Goal: Ask a question: Seek information or help from site administrators or community

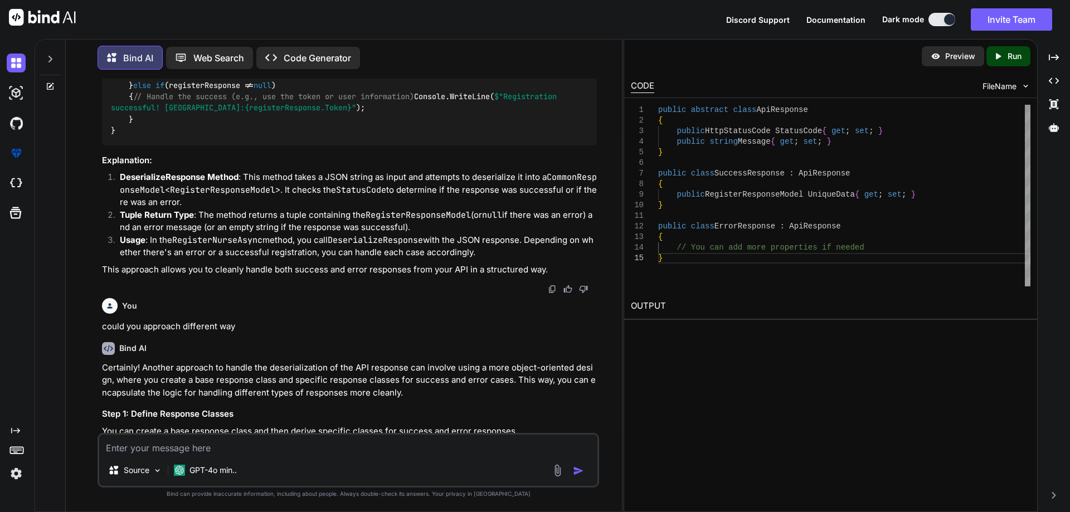
scroll to position [3270, 0]
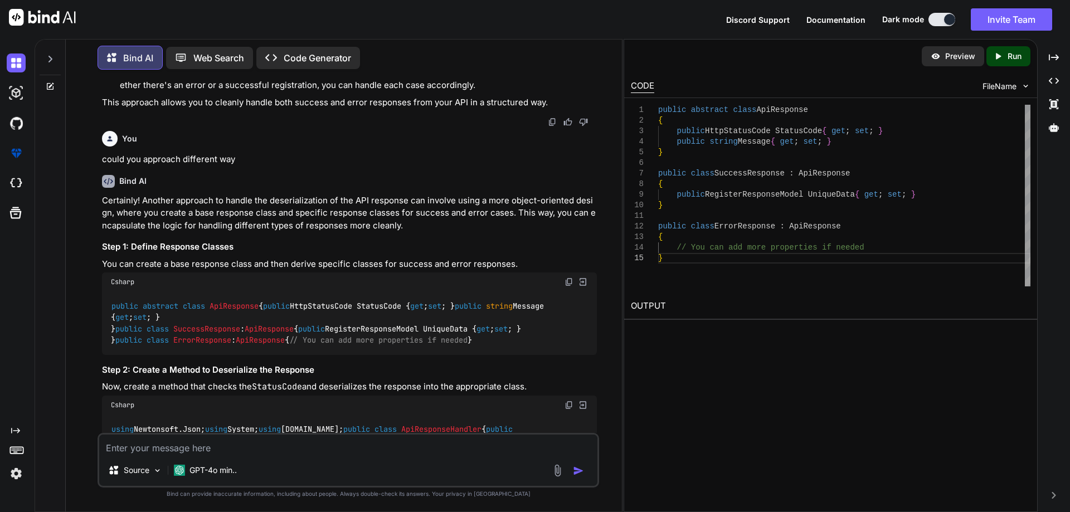
click at [231, 450] on textarea at bounding box center [348, 445] width 498 height 20
type textarea "n"
type textarea "x"
type textarea "no"
type textarea "x"
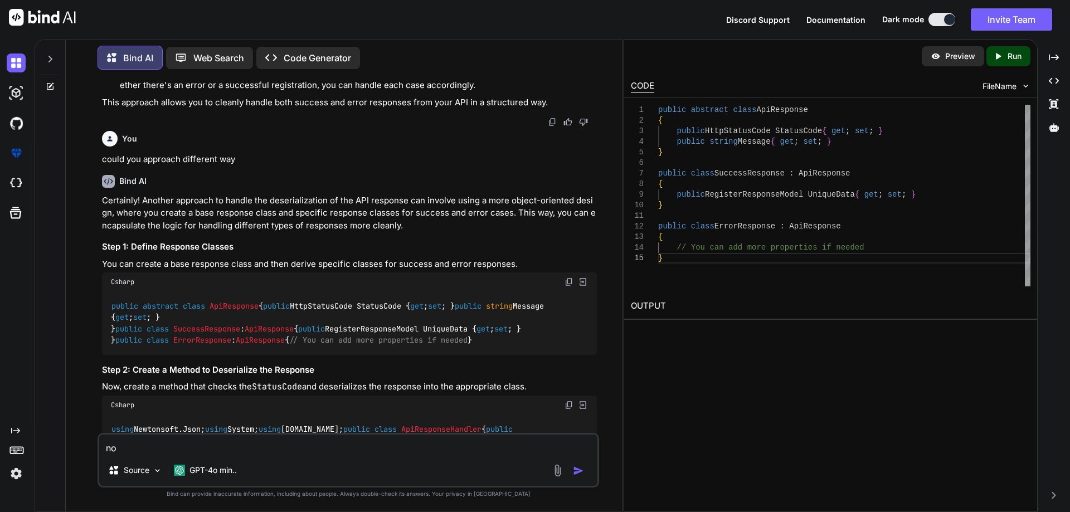
type textarea "now"
type textarea "x"
type textarea "now"
type textarea "x"
type textarea "now"
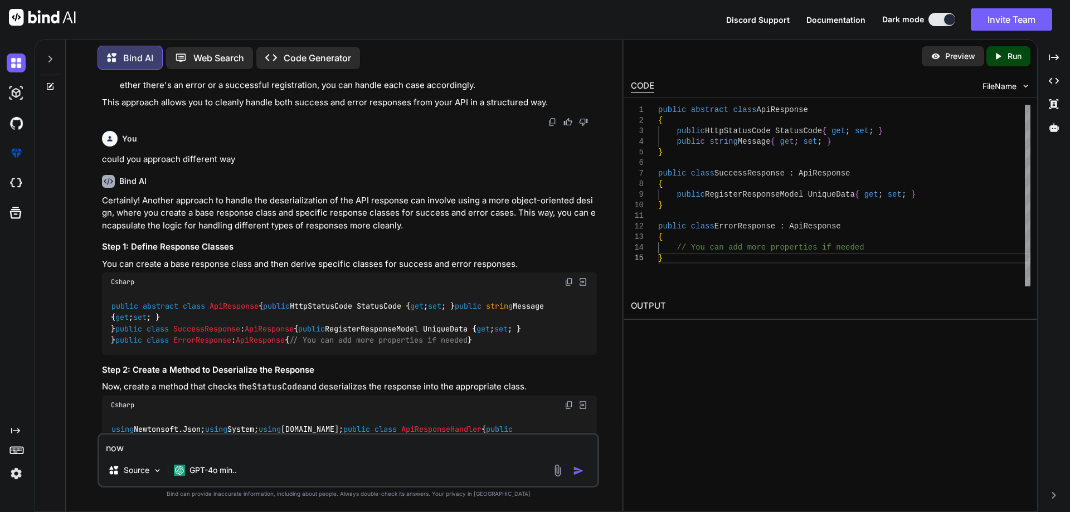
type textarea "x"
type textarea "no"
type textarea "x"
type textarea "no"
type textarea "x"
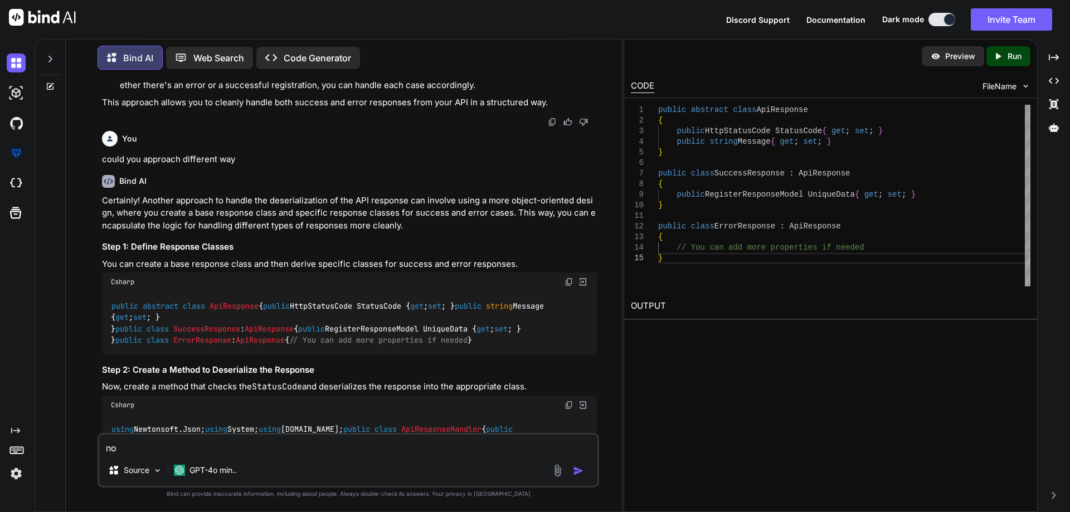
type textarea "no t"
type textarea "x"
type textarea "no th"
type textarea "x"
type textarea "no thi"
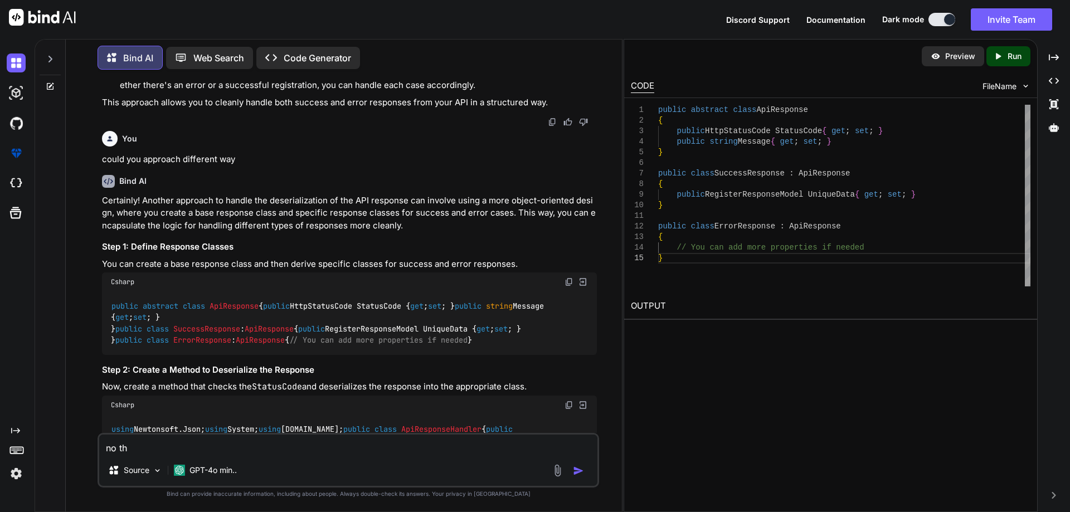
type textarea "x"
type textarea "no this"
type textarea "x"
type textarea "no this"
type textarea "x"
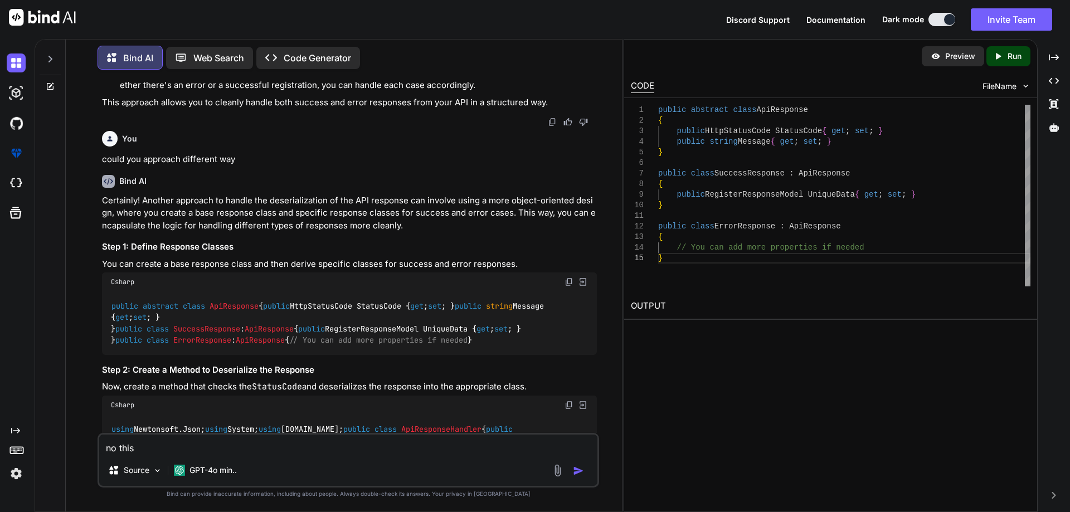
type textarea "no this n"
type textarea "x"
type textarea "no this no"
type textarea "x"
type textarea "no this not"
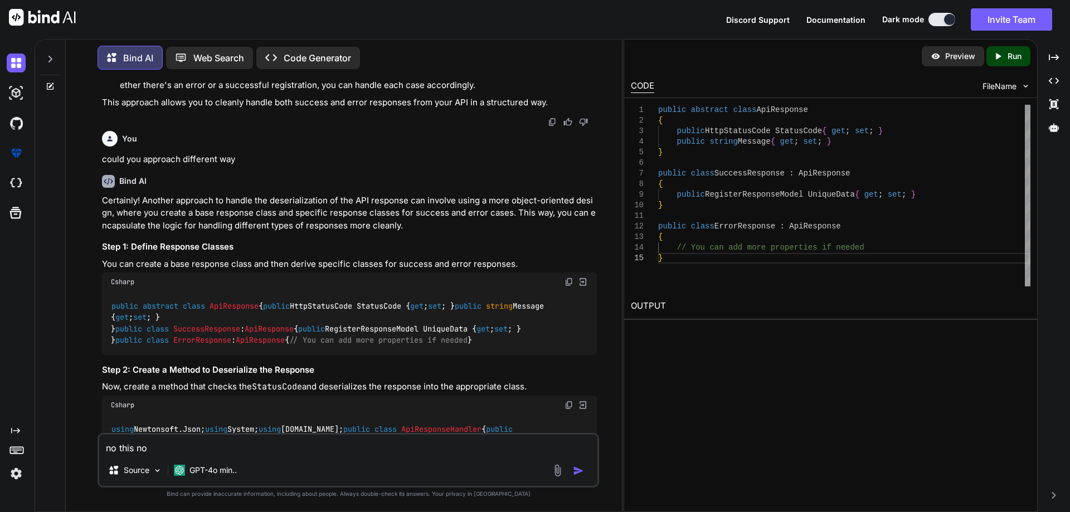
type textarea "x"
type textarea "no this not"
type textarea "x"
type textarea "no this not h"
type textarea "x"
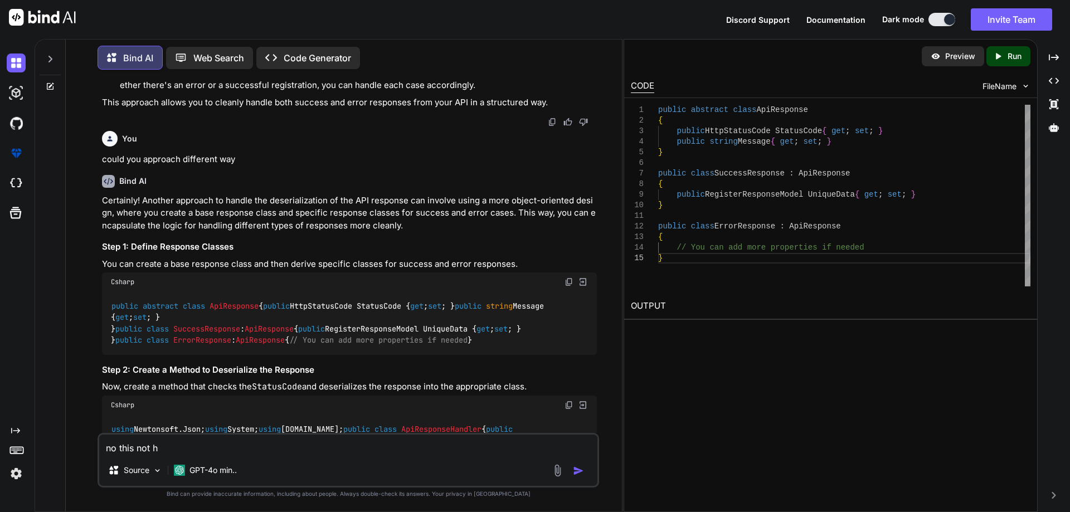
type textarea "no this not"
type textarea "x"
type textarea "no this not t"
type textarea "x"
type textarea "no this not th"
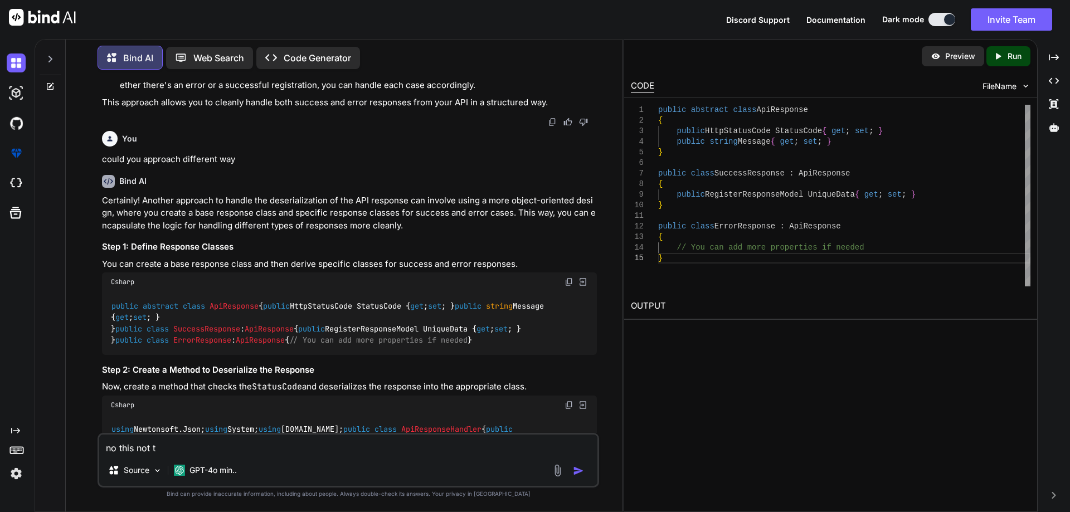
type textarea "x"
type textarea "no this not the"
type textarea "x"
type textarea "no this not the"
type textarea "x"
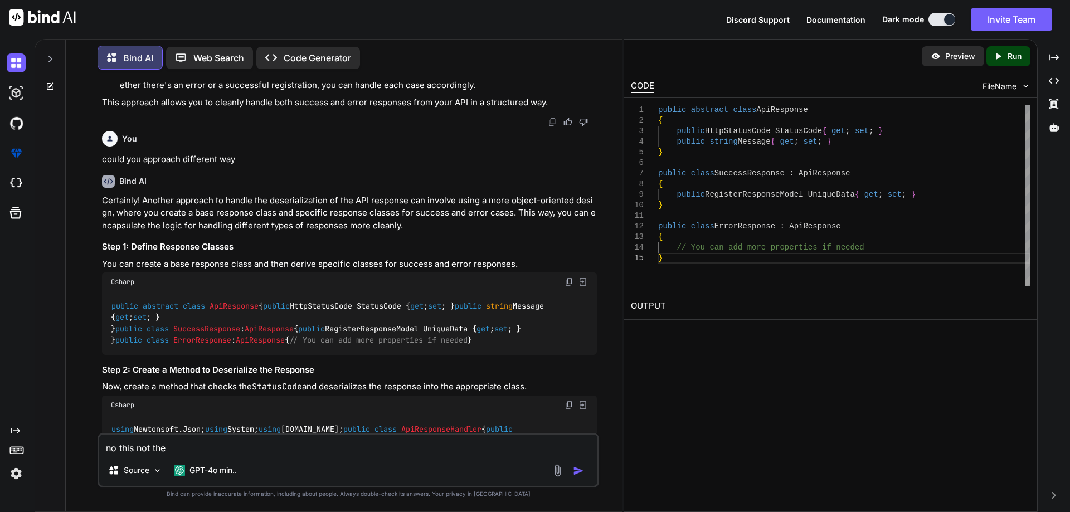
type textarea "no this not the w"
type textarea "x"
type textarea "no this not the wa"
type textarea "x"
type textarea "no this not the way"
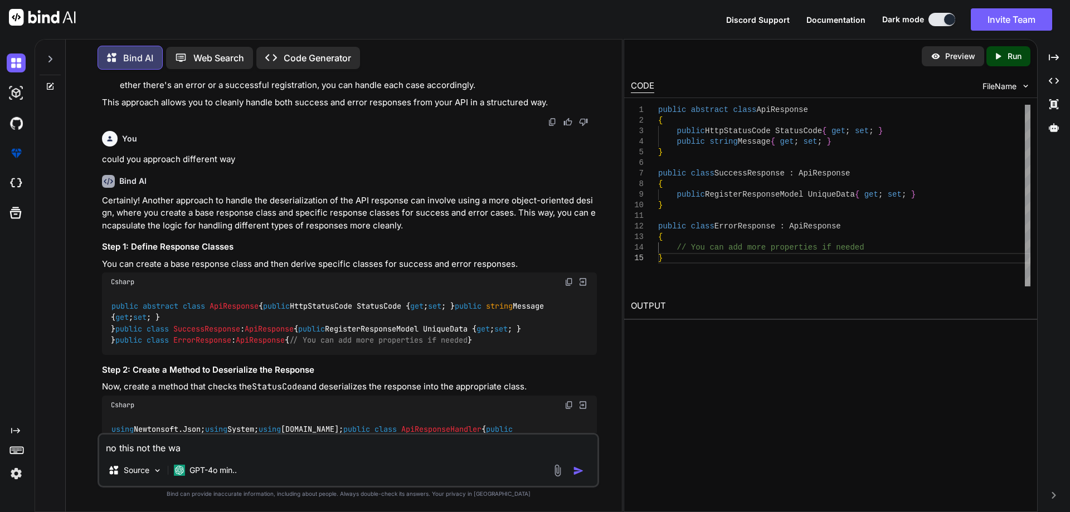
type textarea "x"
type textarea "no this not the way"
type textarea "x"
type textarea "no this not the way i"
type textarea "x"
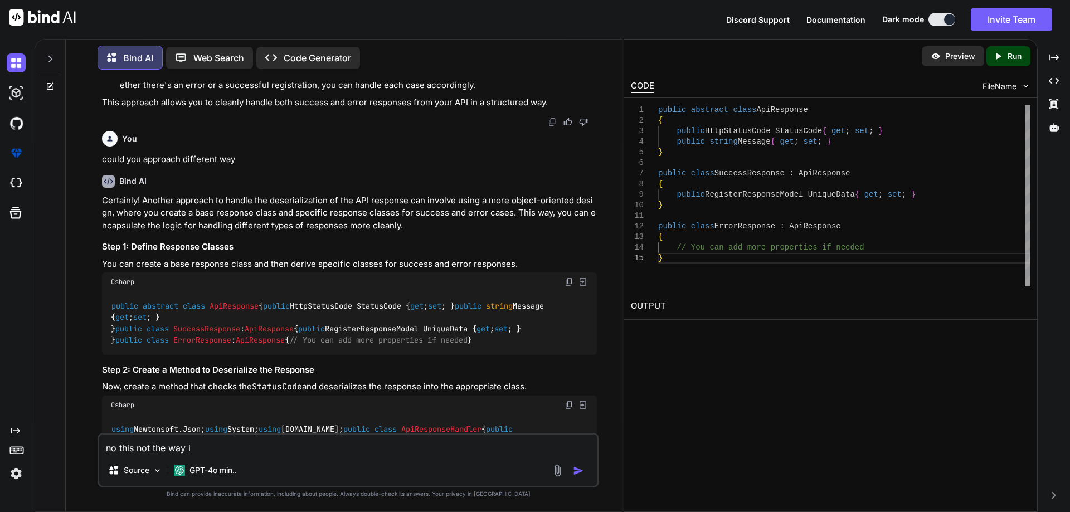
type textarea "no this not the way i"
type textarea "x"
type textarea "no this not the way i w"
type textarea "x"
type textarea "no this not the way i wa"
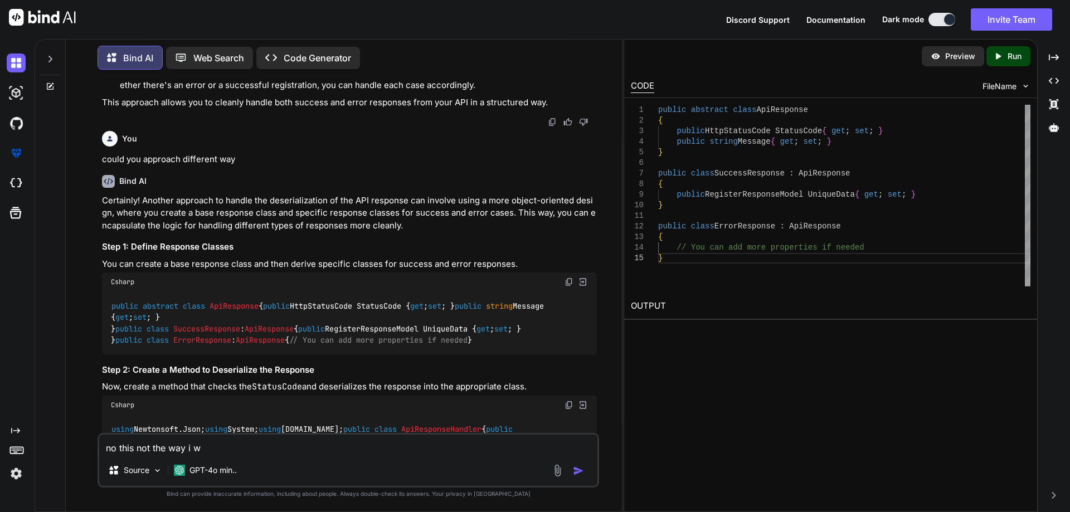
type textarea "x"
type textarea "no this not the way i wan"
type textarea "x"
type textarea "no this not the way i want"
type textarea "x"
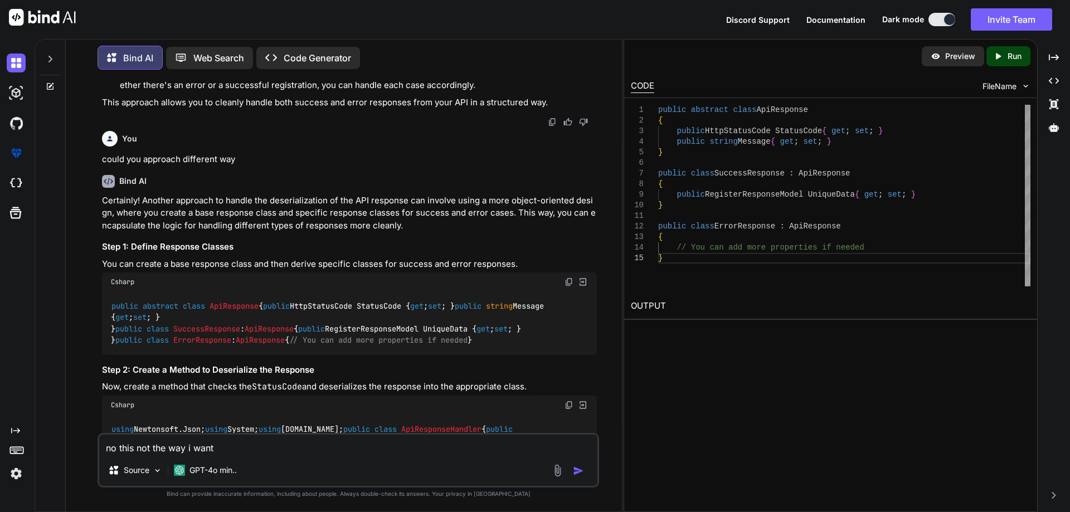
type textarea "no this not the way i want"
type textarea "x"
type textarea "no this not the way i want t"
type textarea "x"
type textarea "no this not the way i want to"
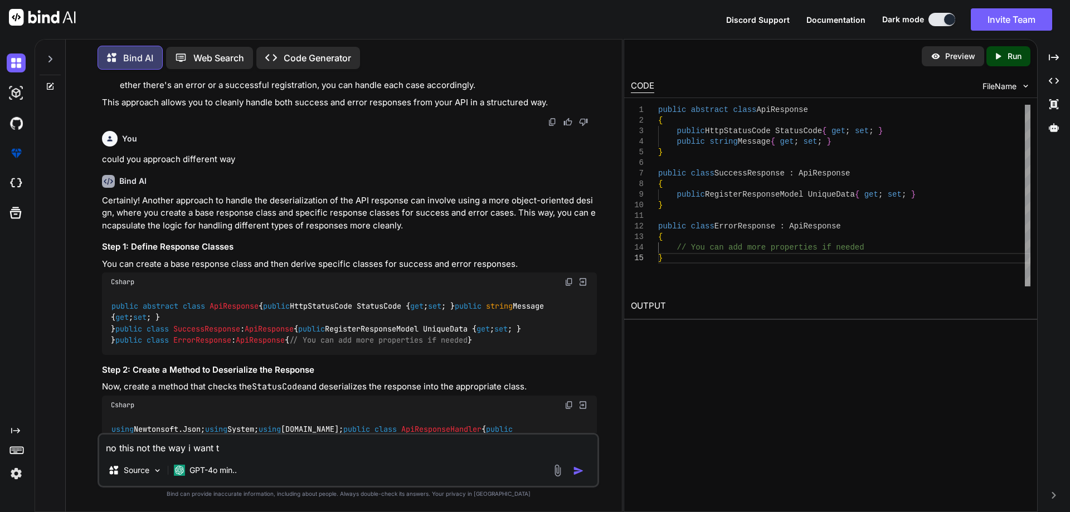
type textarea "x"
type textarea "no this not the way i want to"
type textarea "x"
type textarea "no this not the way i want to c"
type textarea "x"
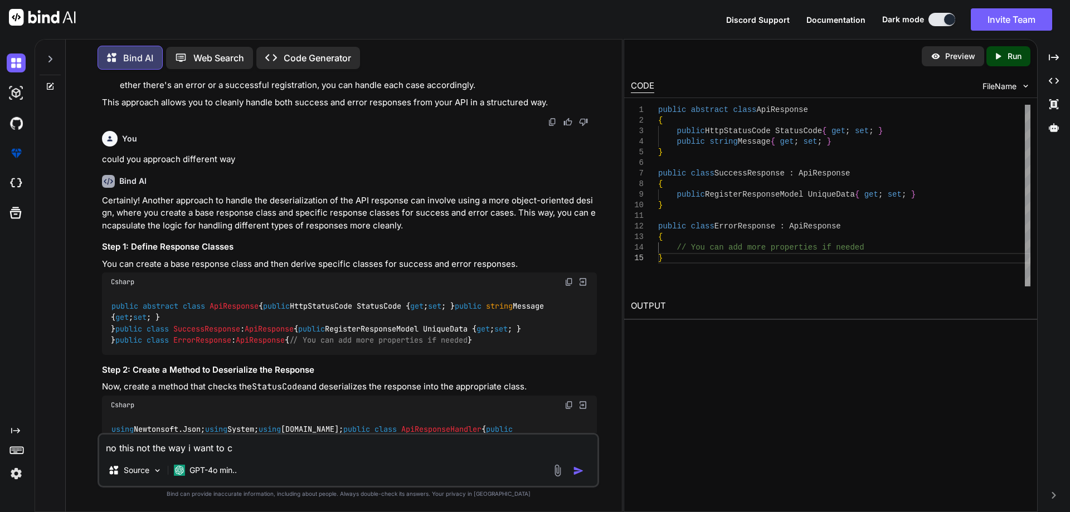
type textarea "no this not the way i want to cr"
type textarea "x"
type textarea "no this not the way i want to cra"
type textarea "x"
type textarea "no this not the way i want to cr"
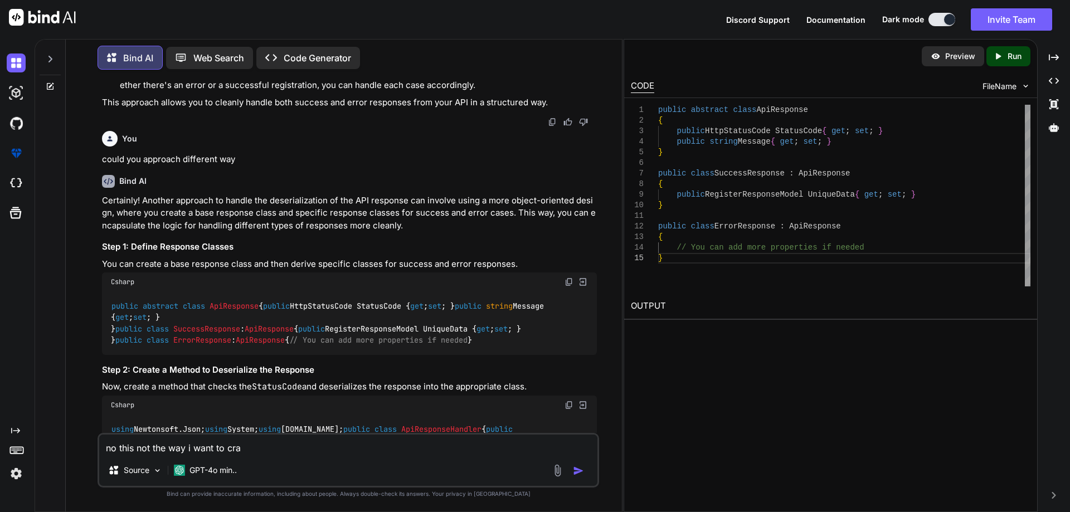
type textarea "x"
type textarea "no this not the way i want to cre"
type textarea "x"
type textarea "no this not the way i want to cret"
type textarea "x"
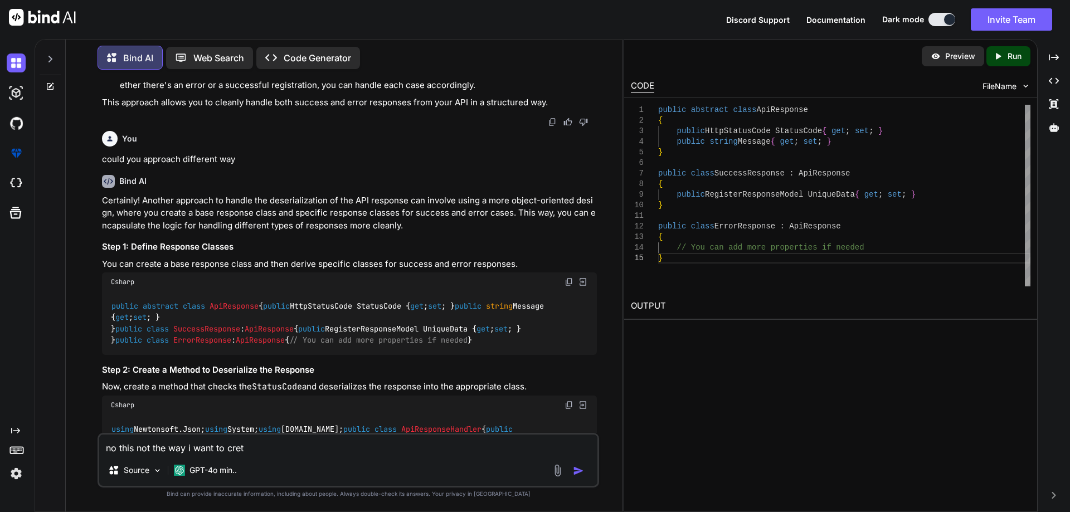
type textarea "no this not the way i want to [GEOGRAPHIC_DATA]"
type textarea "x"
type textarea "no this not the way i want to cretae"
type textarea "x"
type textarea "no this not the way i want to cretae"
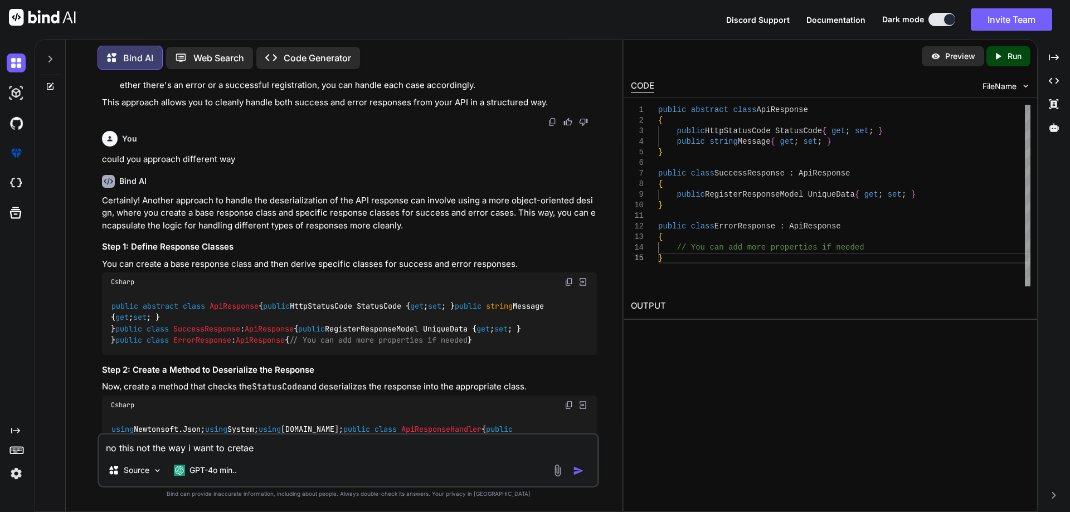
type textarea "x"
type textarea "no this not the way i want to create"
type textarea "x"
click at [281, 445] on textarea "no this not the way i want to create" at bounding box center [348, 445] width 498 height 20
type textarea "no this not the way i want to create a"
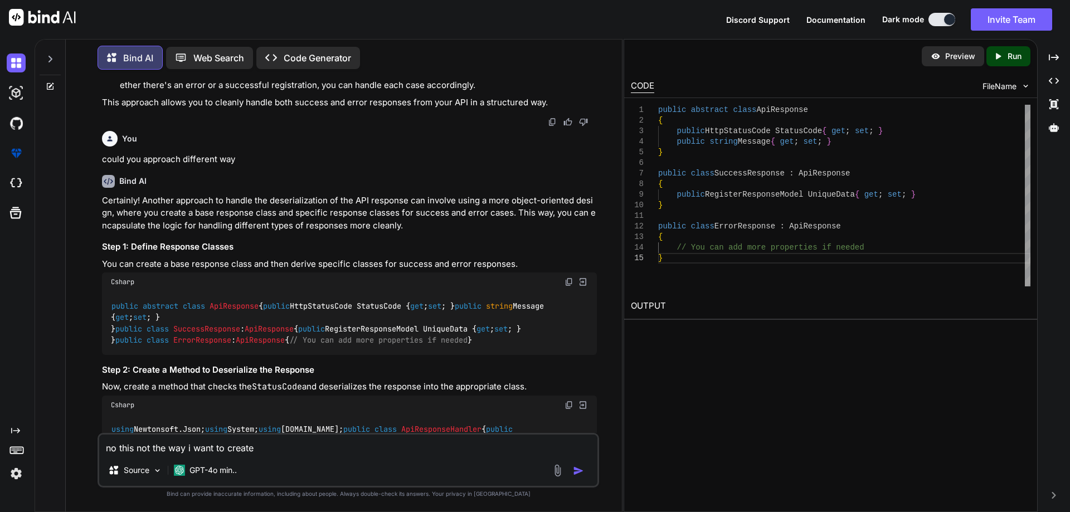
type textarea "x"
type textarea "no this not the way i want to create a"
type textarea "x"
type textarea "no this not the way i want to create a m"
type textarea "x"
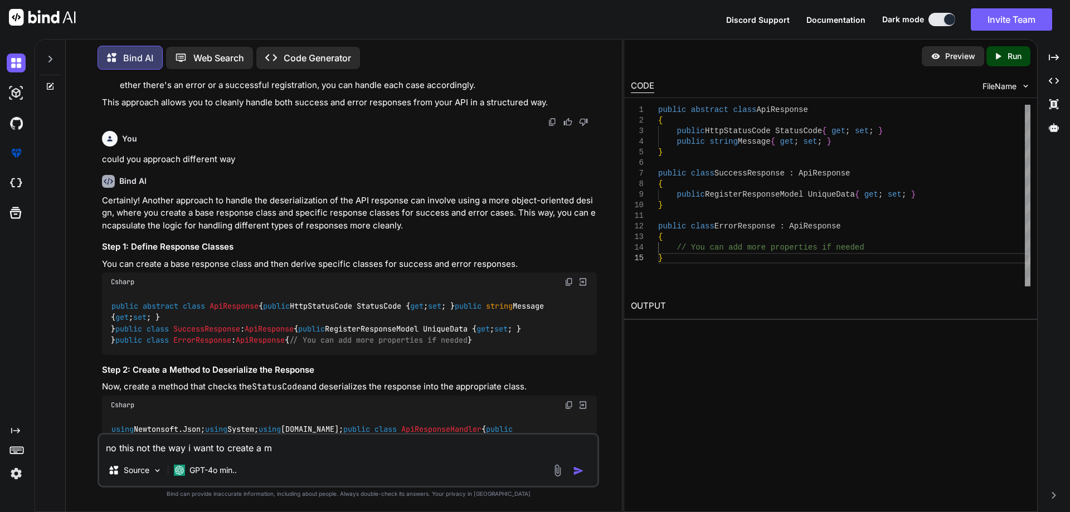
type textarea "no this not the way i want to create a mo"
type textarea "x"
type textarea "no this not the way i want to create a mod"
type textarea "x"
type textarea "no this not the way i want to create a mode"
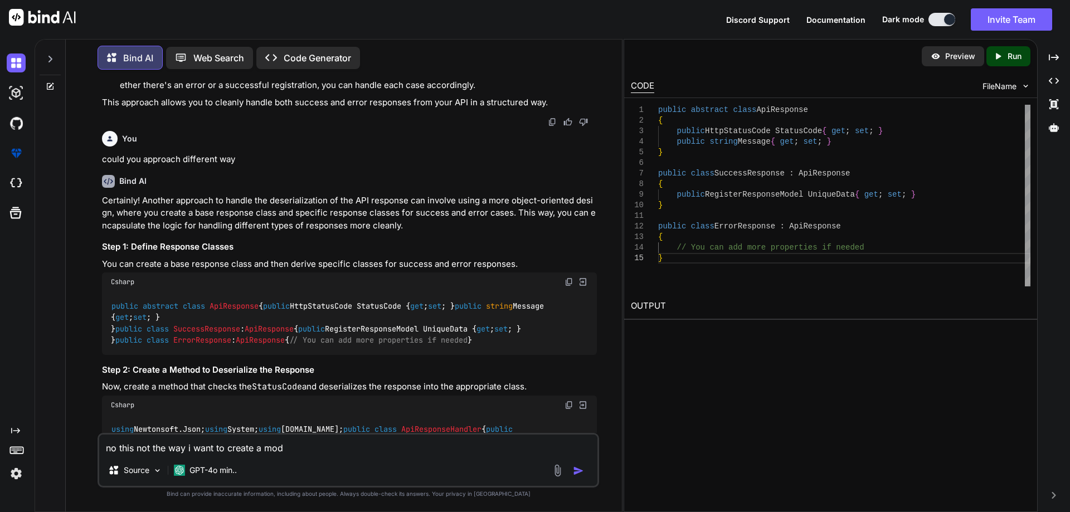
type textarea "x"
type textarea "no this not the way i want to create a model"
type textarea "x"
type textarea "no this not the way i want to create a model"
type textarea "x"
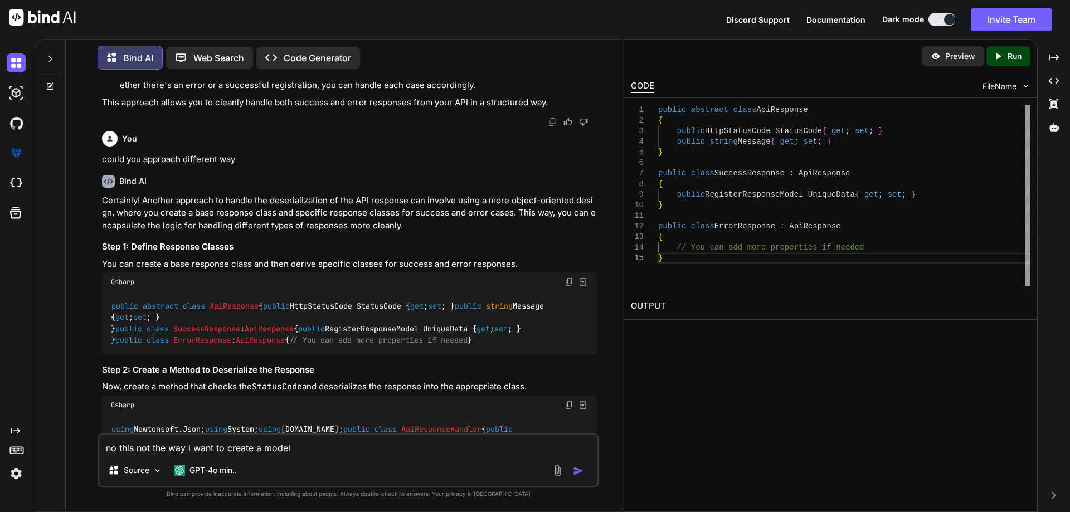
type textarea "no this not the way i want to create a model t"
type textarea "x"
type textarea "no this not the way i want to create a model th"
type textarea "x"
type textarea "no this not the way i want to create a model the"
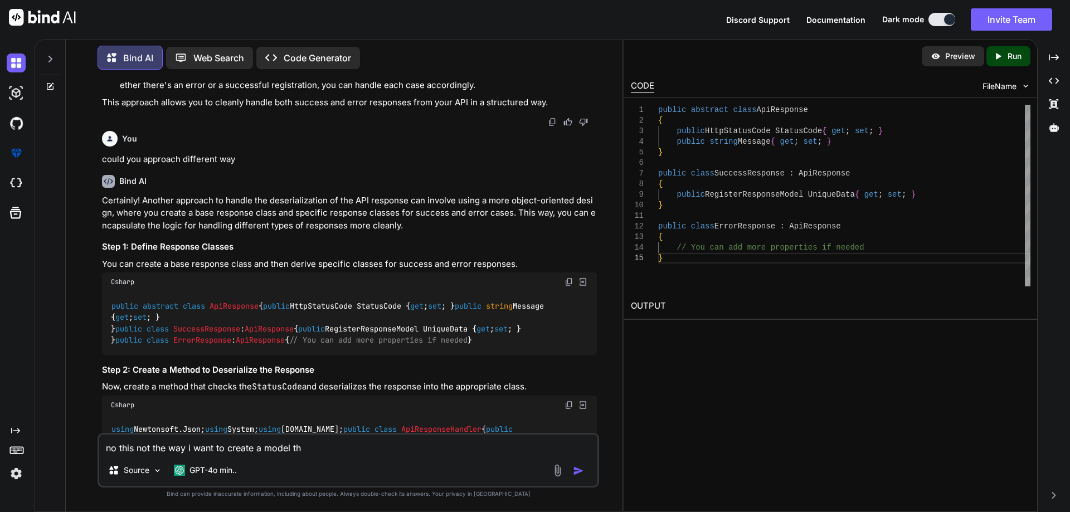
type textarea "x"
type textarea "no this not the way i want to create a model then"
type textarea "x"
type textarea "no this not the way i want to create a model then"
type textarea "x"
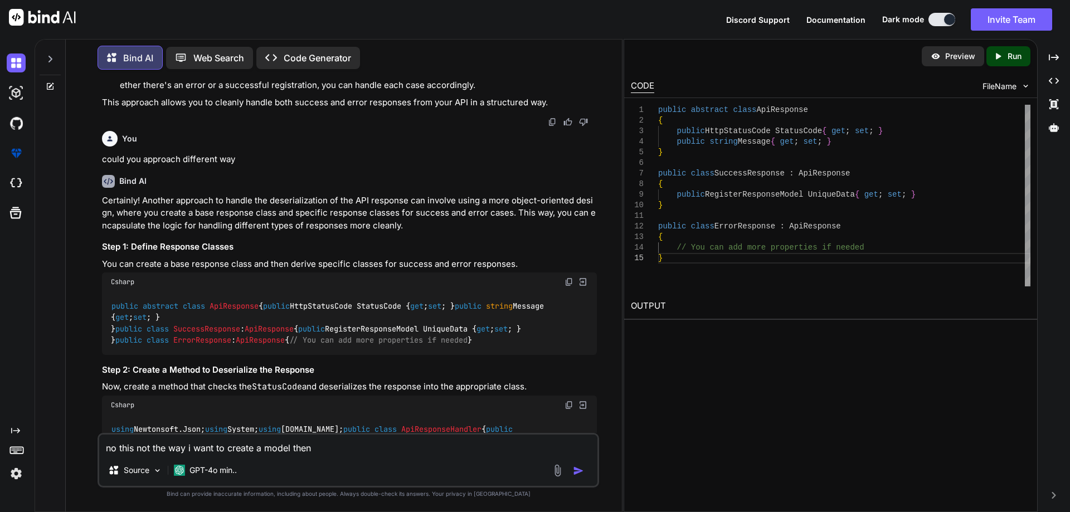
type textarea "no this not the way i want to create a model then t"
type textarea "x"
type textarea "no this not the way i want to create a model then th"
type textarea "x"
type textarea "no this not the way i want to create a model then the"
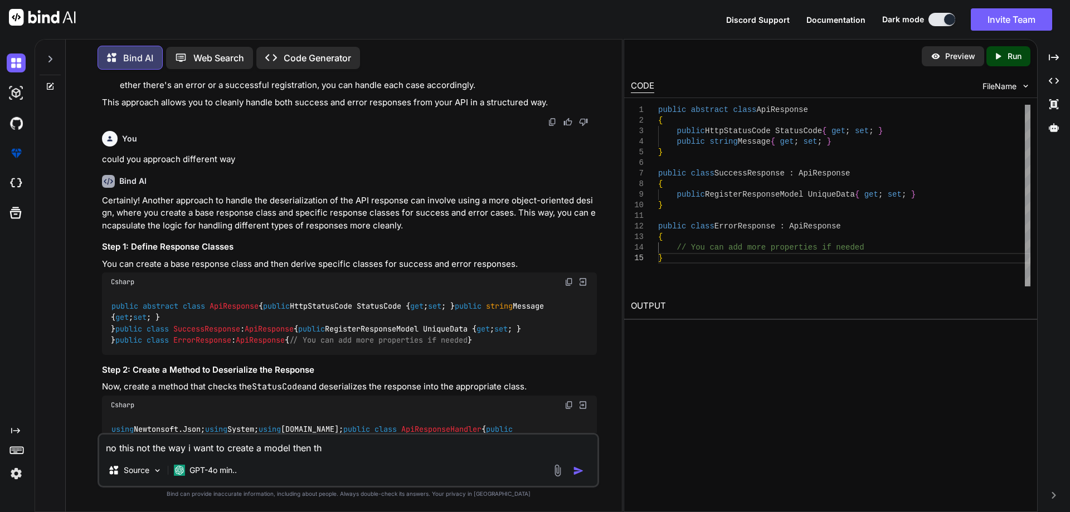
type textarea "x"
type textarea "no this not the way i want to create a model then then"
type textarea "x"
type textarea "no this not the way i want to create a model then then"
type textarea "x"
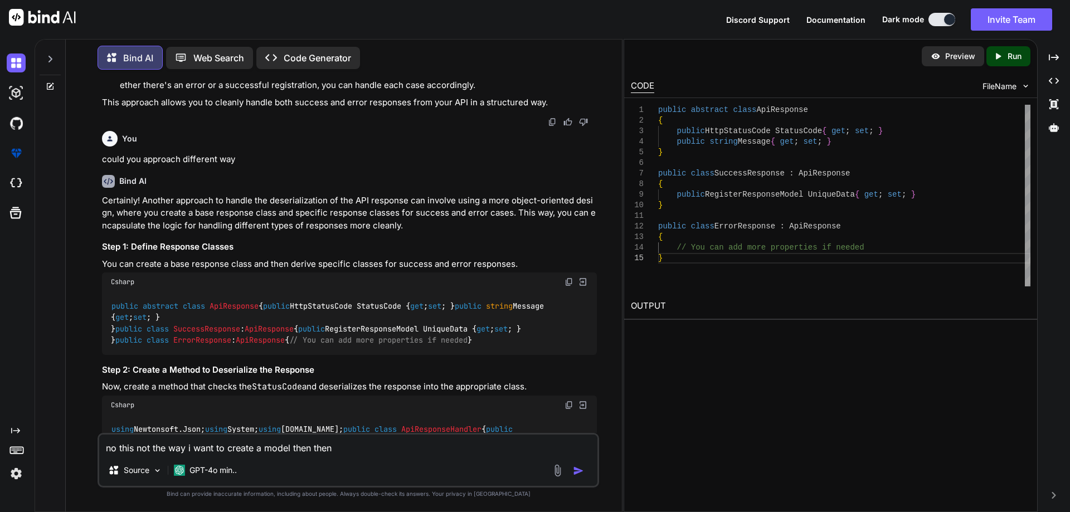
type textarea "no this not the way i want to create a model then then d"
type textarea "x"
type textarea "no this not the way i want to create a model then then de"
type textarea "x"
type textarea "no this not the way i want to create a model then then d"
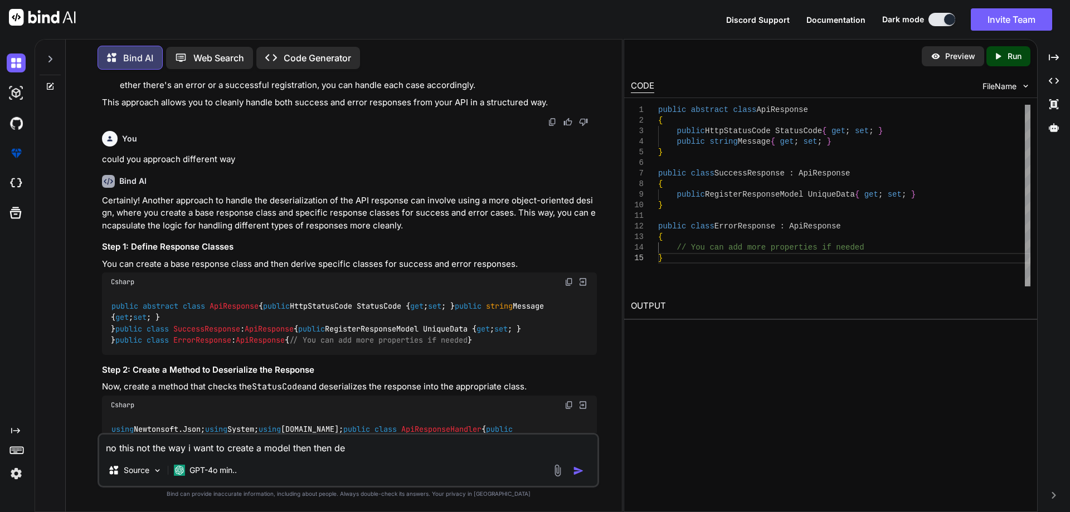
type textarea "x"
type textarea "no this not the way i want to create a model then then"
type textarea "x"
type textarea "no this not the way i want to create a model then then"
type textarea "x"
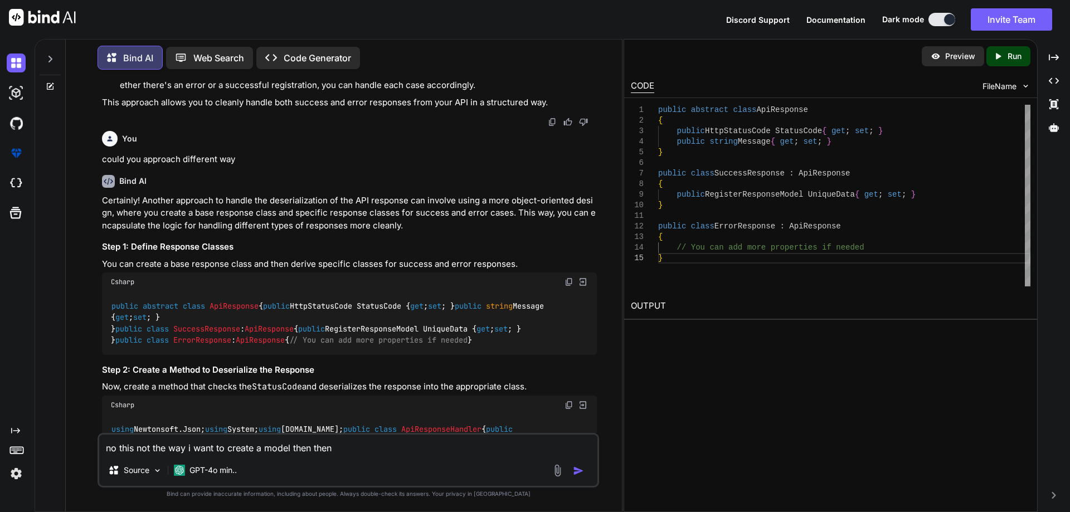
type textarea "no this not the way i want to create a model then the"
type textarea "x"
type textarea "no this not the way i want to create a model then th"
type textarea "x"
type textarea "no this not the way i want to create a model then t"
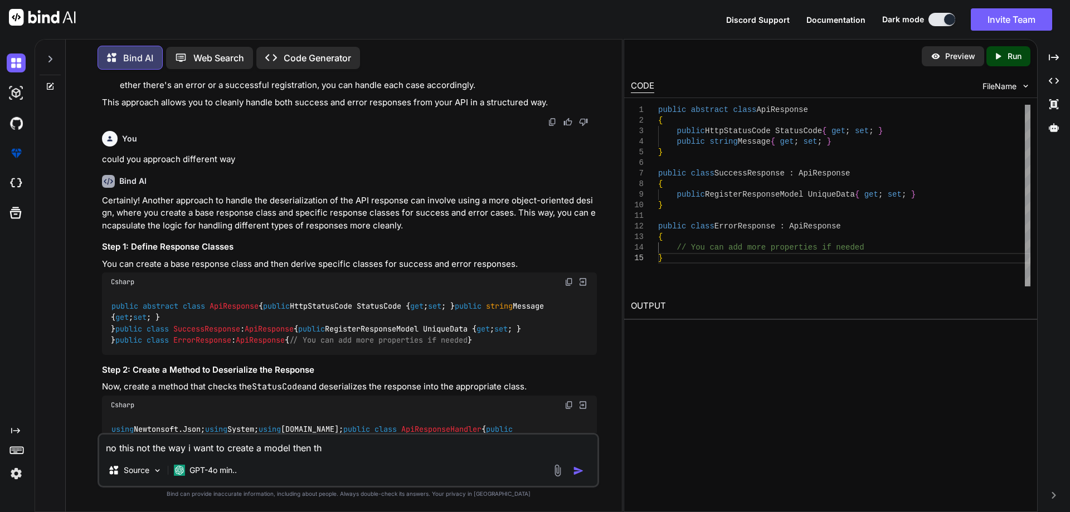
type textarea "x"
type textarea "no this not the way i want to create a model then"
type textarea "x"
type textarea "no this not the way i want to create a model then"
type textarea "x"
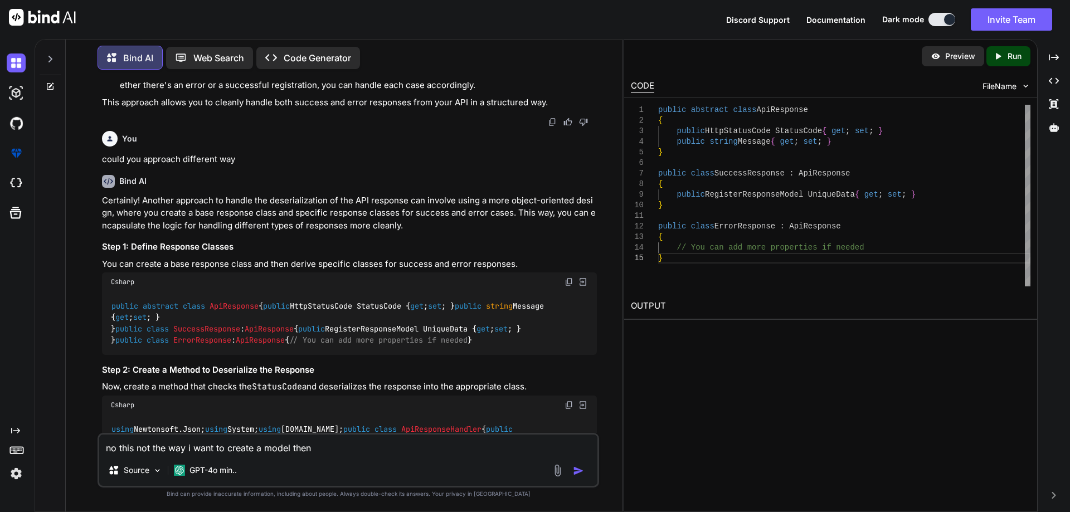
type textarea "no this not the way i want to create a model the"
type textarea "x"
type textarea "no this not the way i want to create a model th"
type textarea "x"
type textarea "no this not the way i want to create a model t"
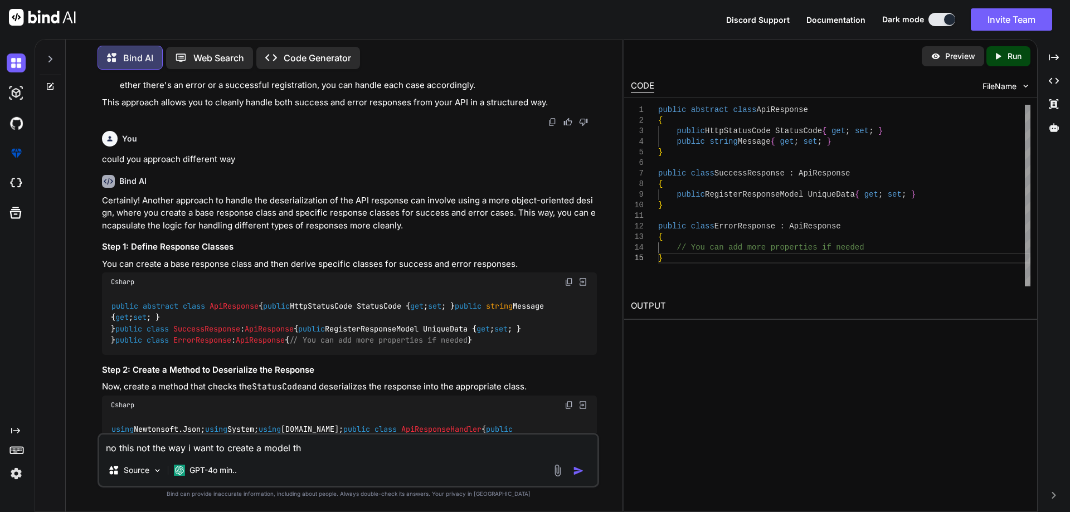
type textarea "x"
type textarea "no this not the way i want to create a model"
type textarea "x"
type textarea "no this not the way i want to create a model a"
type textarea "x"
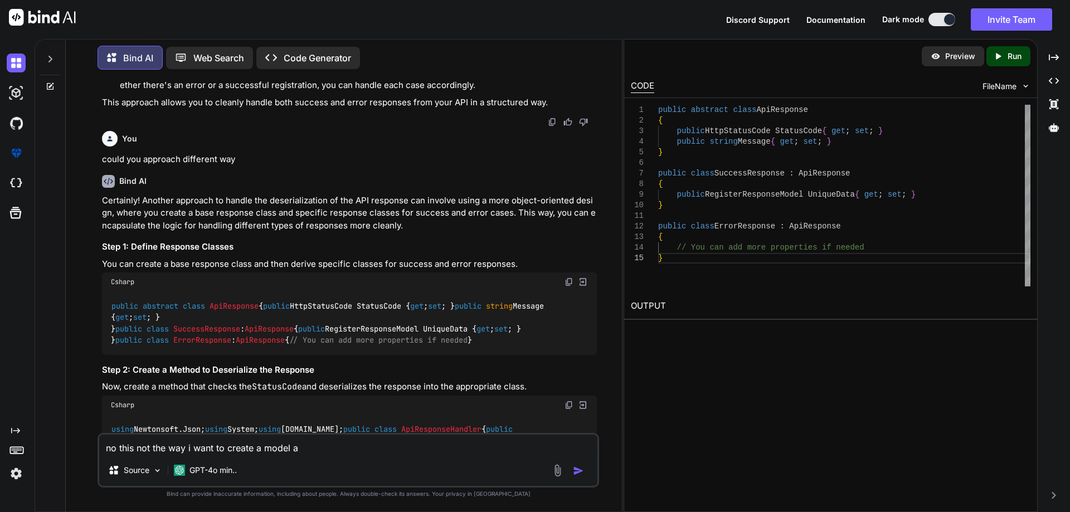
type textarea "no this not the way i want to create a model ac"
type textarea "x"
type textarea "no this not the way i want to create a model acc"
type textarea "x"
type textarea "no this not the way i want to create a model acco"
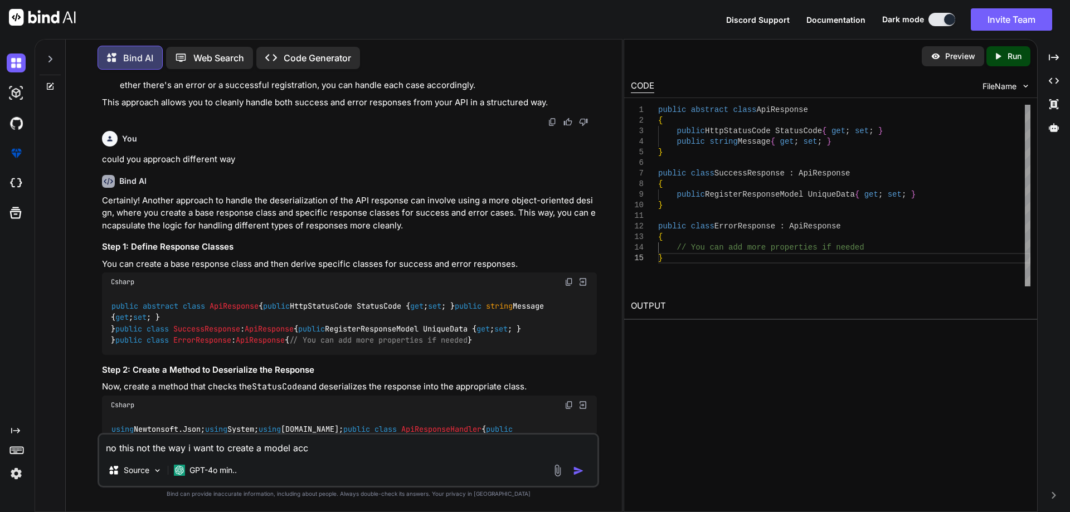
type textarea "x"
type textarea "no this not the way i want to create a model accor"
type textarea "x"
type textarea "no this not the way i want to create a model accord"
type textarea "x"
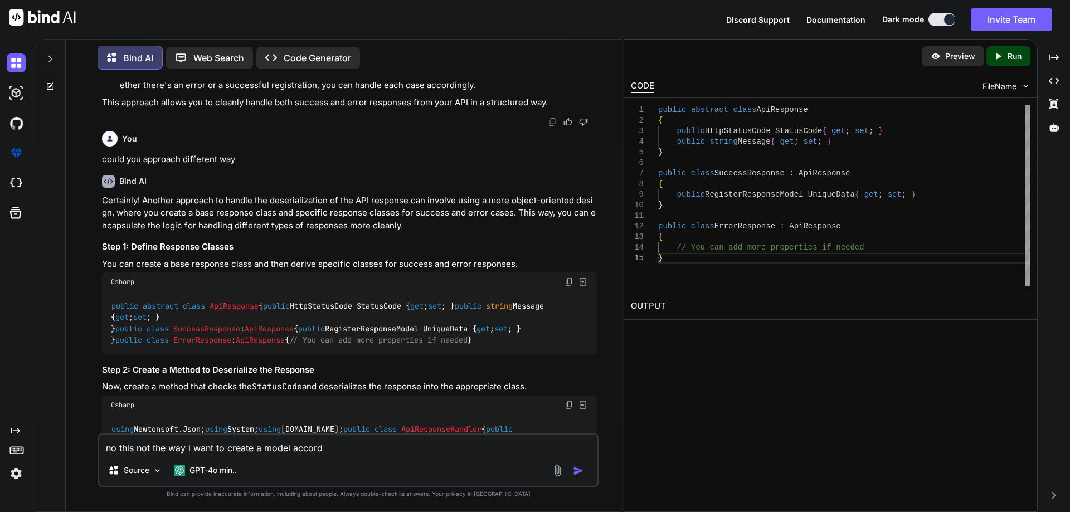
type textarea "no this not the way i want to create a model accordi"
type textarea "x"
type textarea "no this not the way i want to create a model accordin"
type textarea "x"
type textarea "no this not the way i want to create a model according"
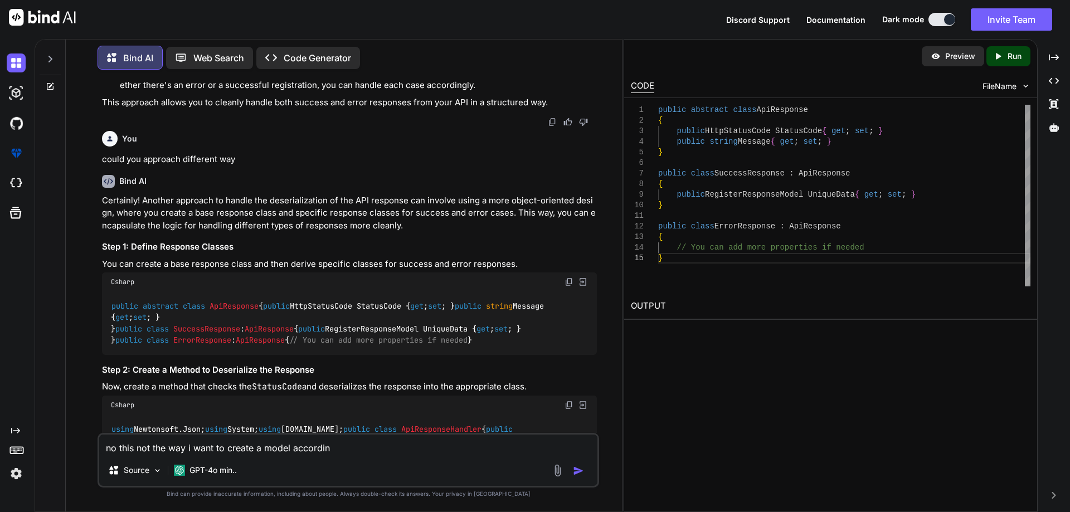
type textarea "x"
type textarea "no this not the way i want to create a model according"
type textarea "x"
type textarea "no this not the way i want to create a model according t"
type textarea "x"
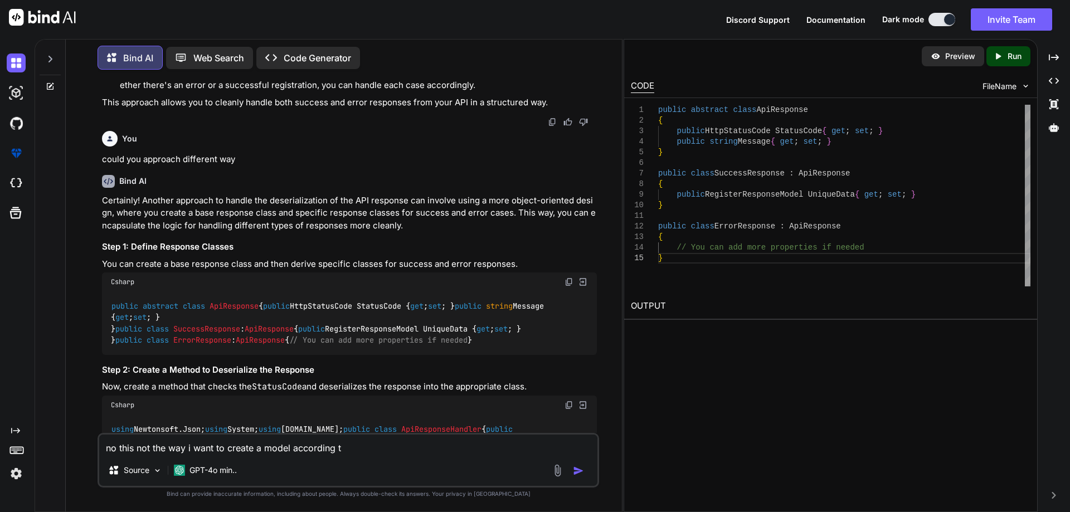
type textarea "no this not the way i want to create a model according th"
type textarea "x"
type textarea "no this not the way i want to create a model according the"
type textarea "x"
type textarea "no this not the way i want to create a model according the"
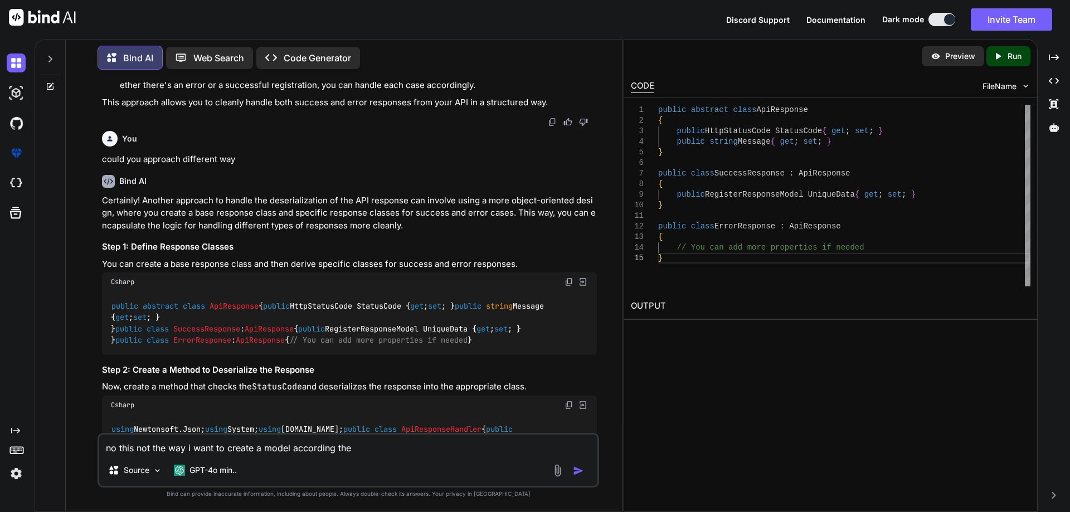
type textarea "x"
type textarea "no this not the way i want to create a model according the r"
type textarea "x"
type textarea "no this not the way i want to create a model according the re"
type textarea "x"
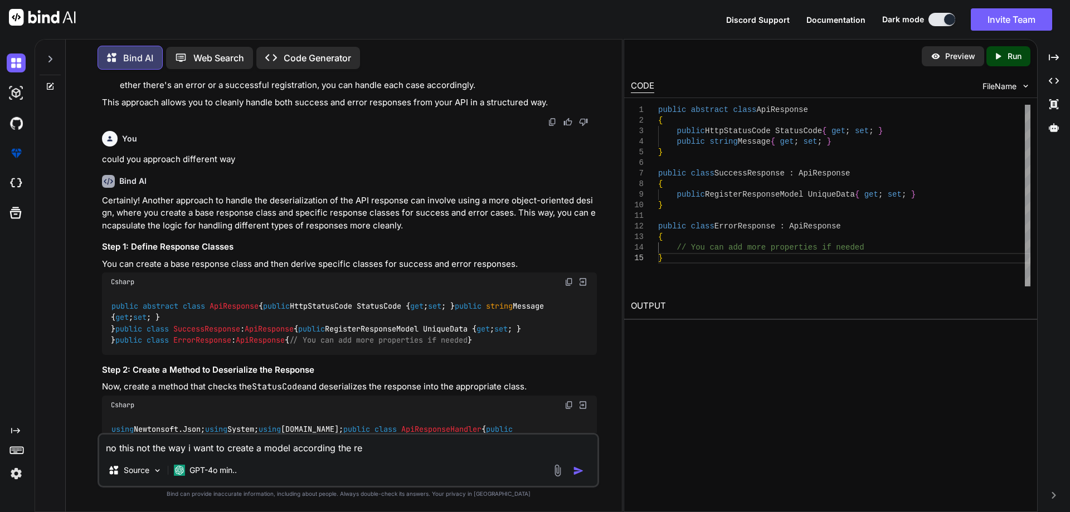
type textarea "no this not the way i want to create a model according the res"
type textarea "x"
type textarea "no this not the way i want to create a model according the resp"
type textarea "x"
type textarea "no this not the way i want to create a model according the respo"
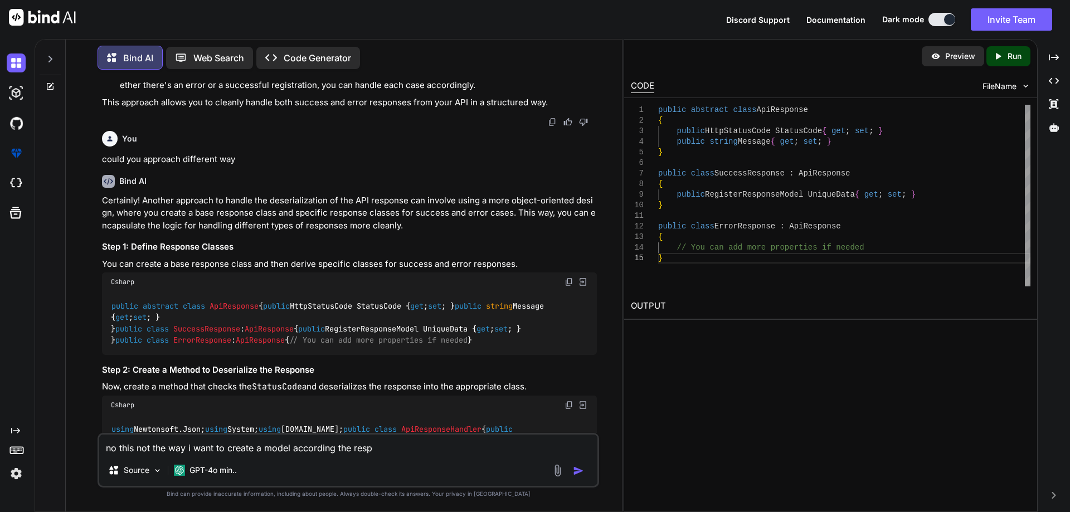
type textarea "x"
type textarea "no this not the way i want to create a model according the respon"
type textarea "x"
type textarea "no this not the way i want to create a model according the respons"
type textarea "x"
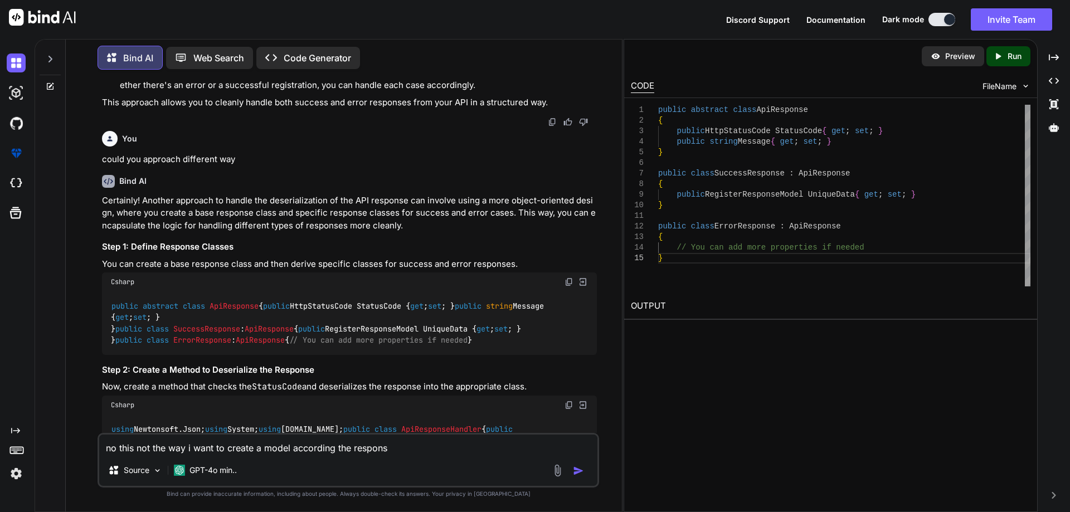
type textarea "no this not the way i want to create a model according the response"
type textarea "x"
click at [418, 445] on textarea "no this not the way i want to create a model according the response then desi" at bounding box center [348, 445] width 498 height 20
paste textarea "erilize"
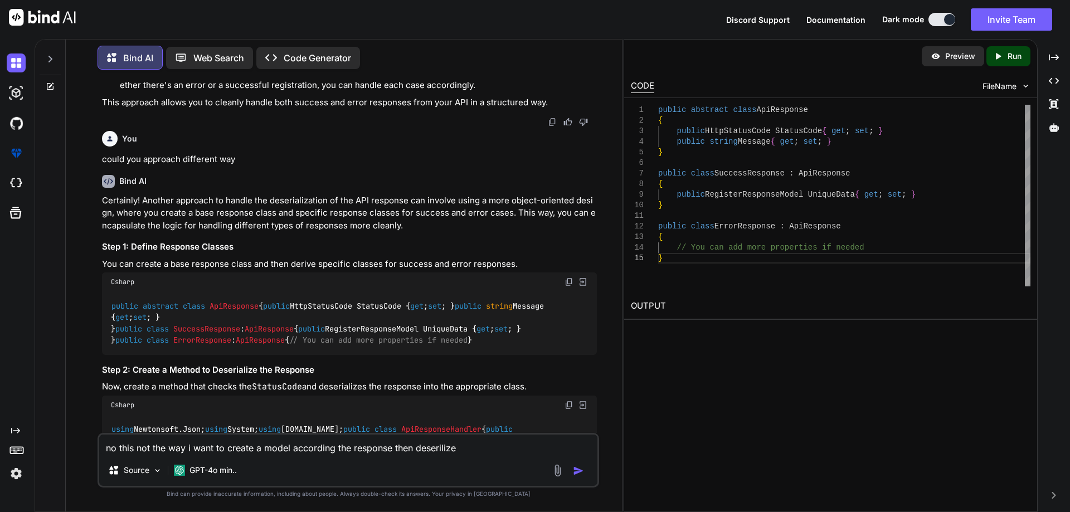
click at [576, 470] on img "button" at bounding box center [578, 470] width 11 height 11
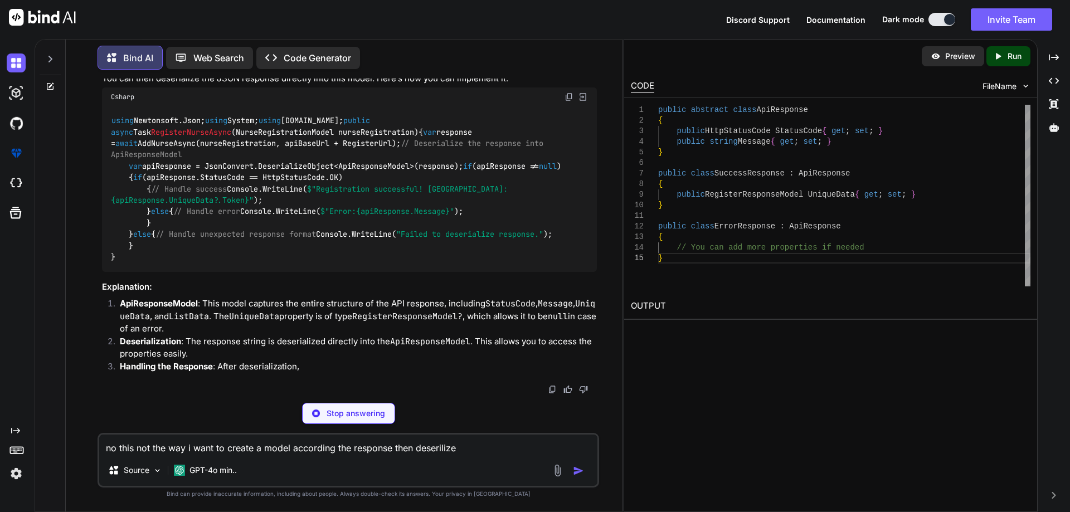
scroll to position [5559, 0]
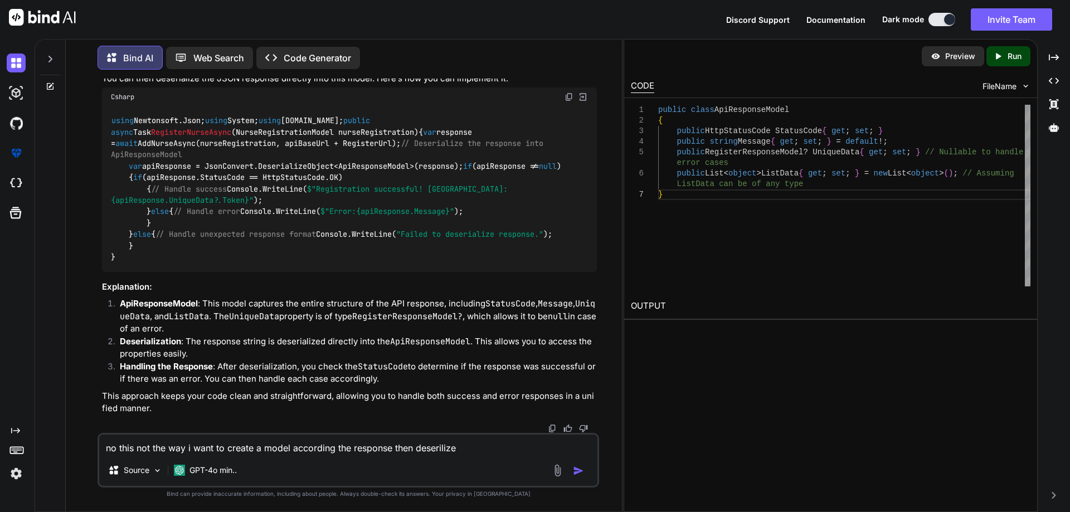
click at [223, 38] on code "public class ApiResponseModel { public HttpStatusCode StatusCode { get ; set ; …" at bounding box center [347, 20] width 473 height 35
click at [363, 171] on code "using Newtonsoft.Json; using System; using [DOMAIN_NAME]; public async Task Reg…" at bounding box center [336, 189] width 450 height 148
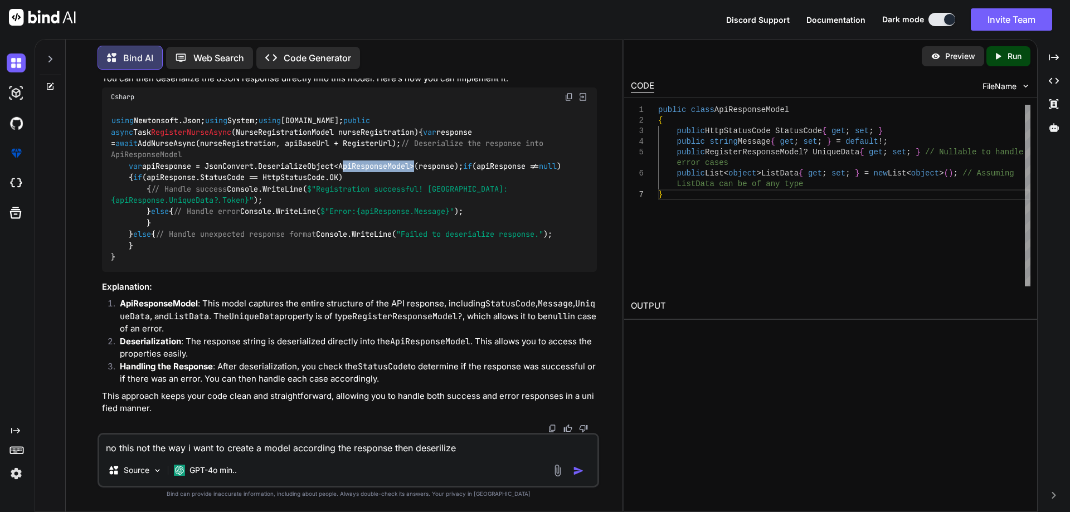
scroll to position [5559, 0]
click at [205, 14] on span "ApiResponseModel" at bounding box center [204, 9] width 71 height 10
copy span "ApiResponseModel"
